Goal: Task Accomplishment & Management: Complete application form

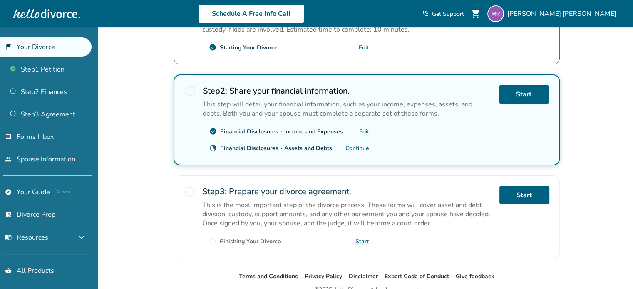
scroll to position [213, 0]
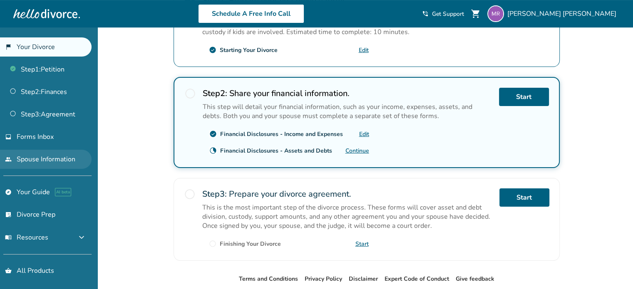
click at [57, 155] on link "people Spouse Information" at bounding box center [46, 159] width 92 height 19
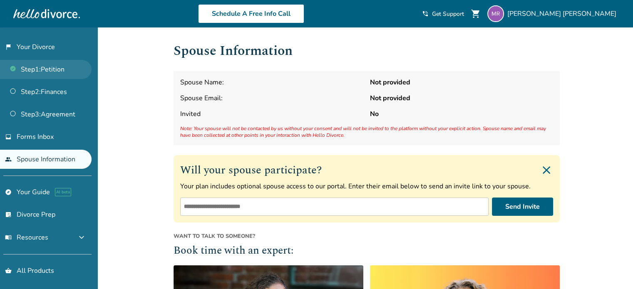
click at [55, 72] on link "Step 1 : Petition" at bounding box center [46, 69] width 92 height 19
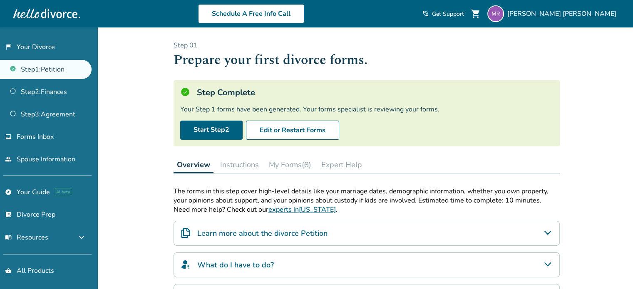
click at [291, 166] on button "My Forms (8)" at bounding box center [289, 164] width 49 height 17
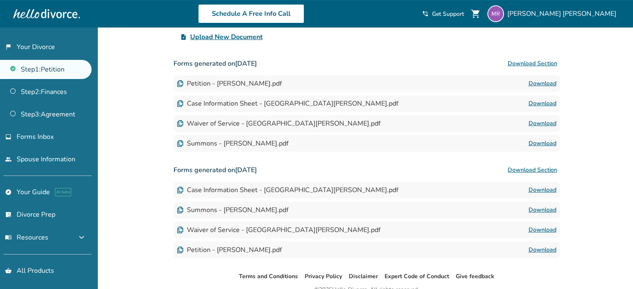
scroll to position [209, 0]
click at [536, 140] on link "Download" at bounding box center [542, 143] width 28 height 10
click at [531, 123] on link "Download" at bounding box center [542, 123] width 28 height 10
click at [547, 83] on link "Download" at bounding box center [542, 83] width 28 height 10
click at [538, 81] on link "Download" at bounding box center [542, 83] width 28 height 10
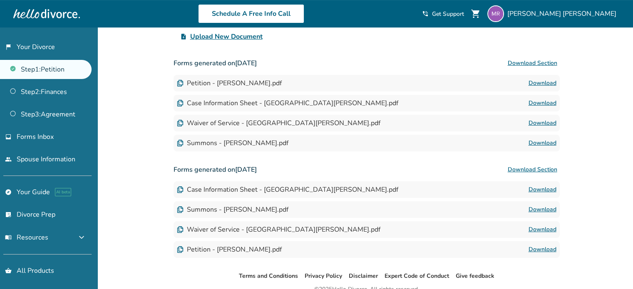
click at [543, 122] on link "Download" at bounding box center [542, 123] width 28 height 10
click at [525, 62] on button "Download Section" at bounding box center [532, 63] width 55 height 17
click at [546, 210] on link "Download" at bounding box center [542, 210] width 28 height 10
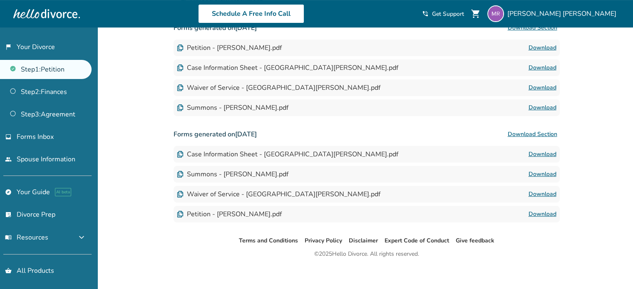
scroll to position [249, 0]
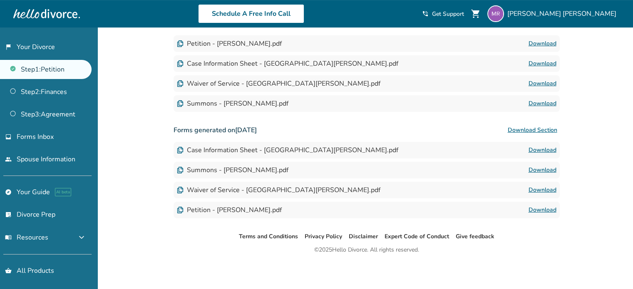
click at [540, 147] on link "Download" at bounding box center [542, 150] width 28 height 10
click at [537, 104] on link "Download" at bounding box center [542, 104] width 28 height 10
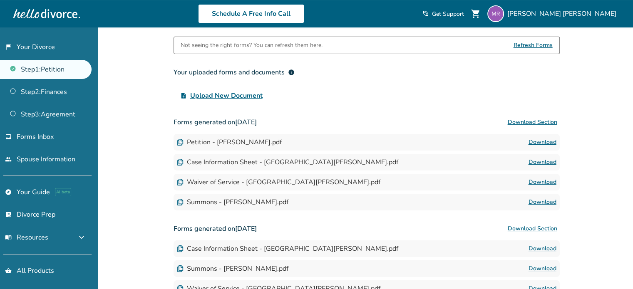
scroll to position [54, 0]
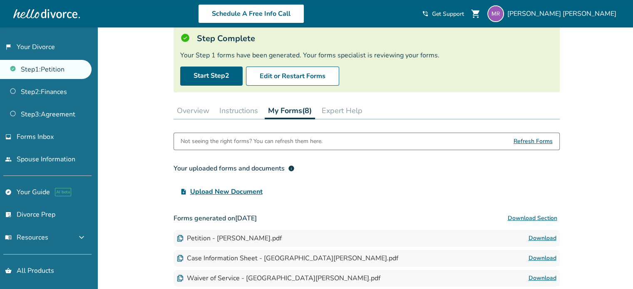
click at [198, 111] on button "Overview" at bounding box center [193, 110] width 39 height 17
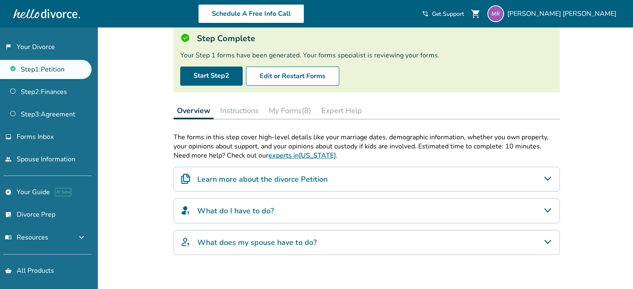
click at [305, 179] on h4 "Learn more about the divorce Petition" at bounding box center [262, 179] width 130 height 11
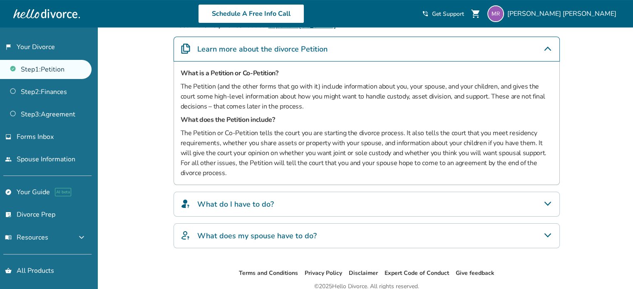
scroll to position [214, 0]
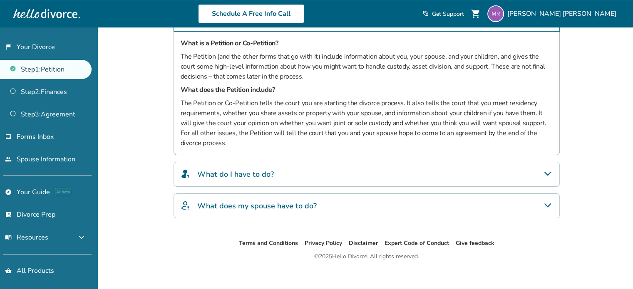
click at [300, 171] on div "What do I have to do?" at bounding box center [367, 174] width 386 height 25
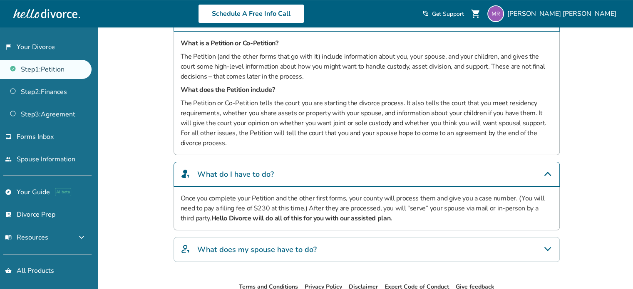
click at [311, 249] on h4 "What does my spouse have to do?" at bounding box center [256, 249] width 119 height 11
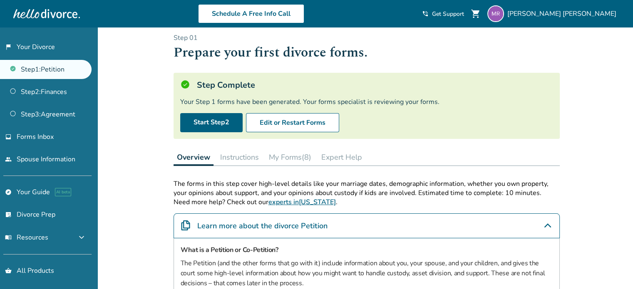
scroll to position [0, 0]
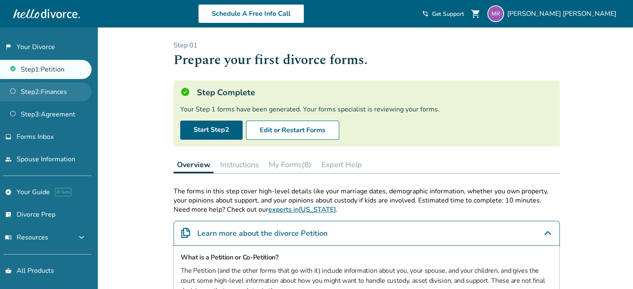
click at [63, 90] on link "Step 2 : Finances" at bounding box center [46, 91] width 92 height 19
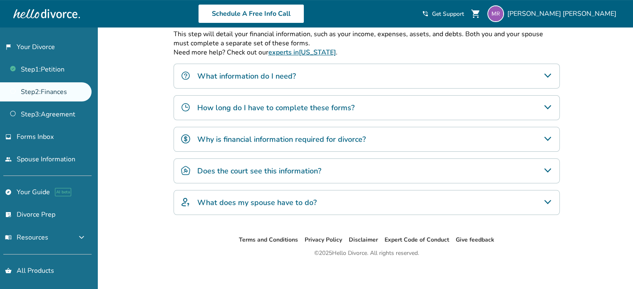
scroll to position [211, 0]
click at [27, 137] on span "Forms Inbox" at bounding box center [35, 136] width 37 height 9
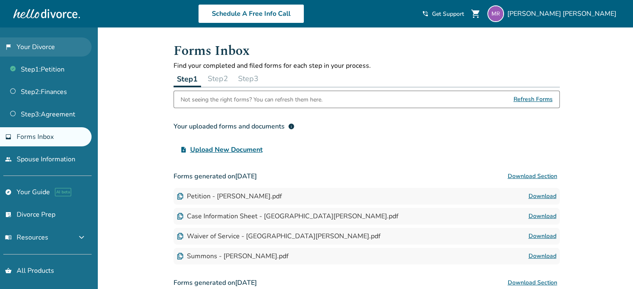
click at [40, 49] on link "flag_2 Your Divorce" at bounding box center [46, 46] width 92 height 19
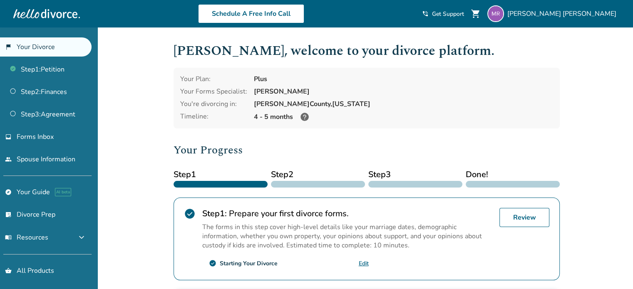
click at [306, 118] on icon at bounding box center [304, 117] width 8 height 8
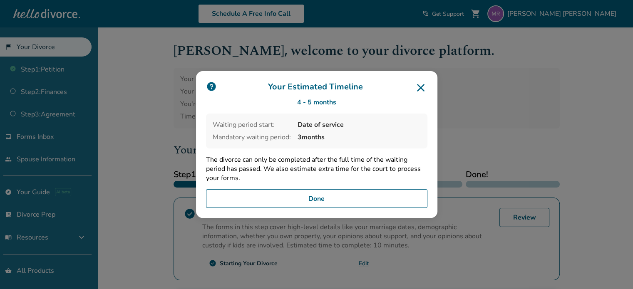
click at [289, 193] on button "Done" at bounding box center [316, 198] width 221 height 19
